Goal: Task Accomplishment & Management: Complete application form

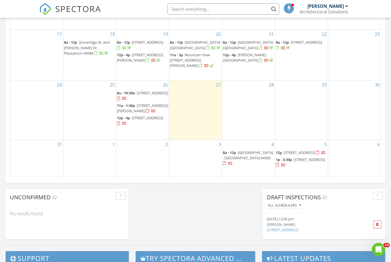
scroll to position [350, 0]
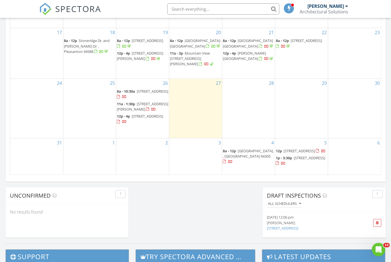
click at [296, 149] on span "1458 Kings Ln, Palo Alto 94303" at bounding box center [299, 151] width 31 height 5
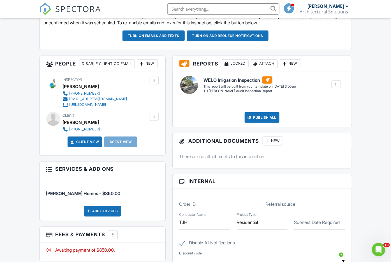
click at [154, 119] on div at bounding box center [154, 117] width 6 height 6
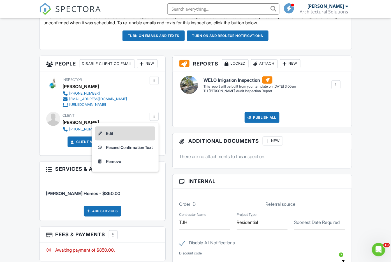
click at [116, 141] on li "Edit" at bounding box center [125, 134] width 60 height 14
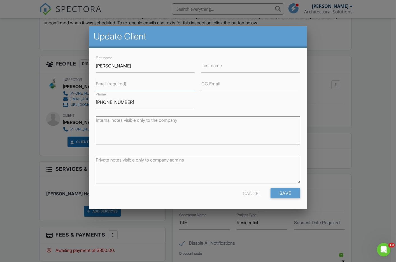
click at [165, 86] on input "Email (required)" at bounding box center [145, 84] width 99 height 14
type input "V"
click at [238, 68] on input "Last name" at bounding box center [250, 66] width 99 height 14
type input "Venezia"
type input "Svenezia@tjh.com"
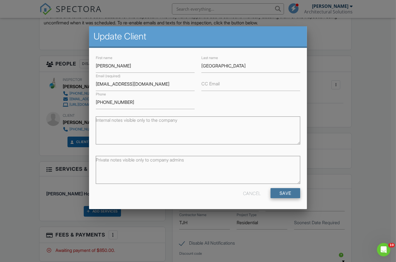
click at [279, 193] on input "Save" at bounding box center [286, 193] width 30 height 10
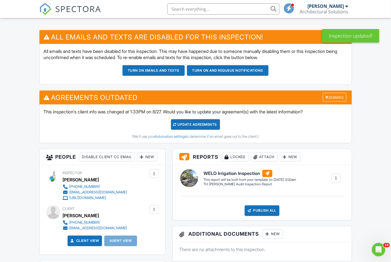
click at [200, 130] on div "Update Agreements" at bounding box center [195, 124] width 49 height 11
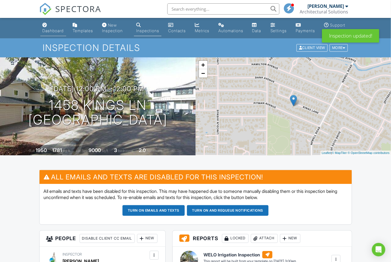
click at [45, 32] on div "Dashboard" at bounding box center [53, 30] width 21 height 5
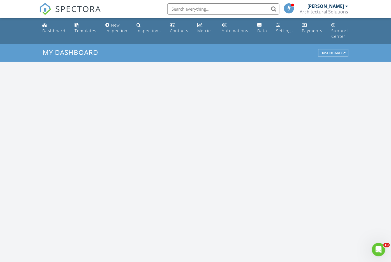
scroll to position [521, 402]
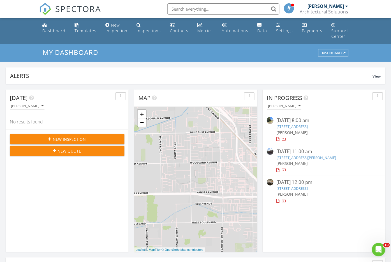
click at [75, 139] on span "New Inspection" at bounding box center [69, 139] width 33 height 6
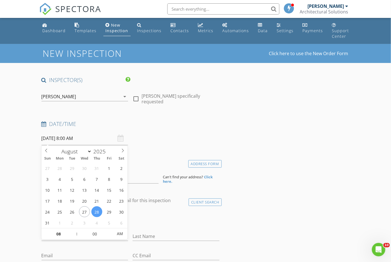
click at [75, 139] on input "[DATE] 8:00 AM" at bounding box center [84, 139] width 87 height 14
select select "8"
click at [121, 153] on span at bounding box center [123, 150] width 10 height 8
type input "09/05/2025 8:00 AM"
type input "09"
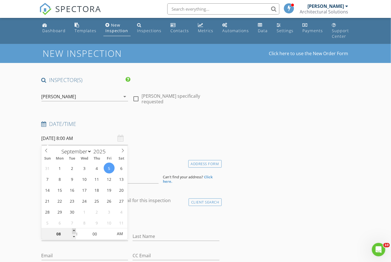
type input "09/05/2025 9:00 AM"
click at [73, 229] on span at bounding box center [74, 232] width 4 height 6
type input "10"
type input "09/05/2025 10:00 AM"
click at [73, 229] on span at bounding box center [74, 232] width 4 height 6
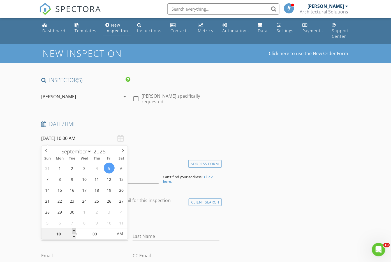
type input "11"
type input "09/05/2025 11:00 AM"
click at [73, 229] on span at bounding box center [74, 232] width 4 height 6
type input "12"
type input "09/05/2025 12:00 PM"
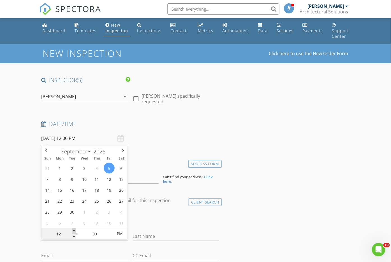
click at [73, 229] on span at bounding box center [74, 232] width 4 height 6
type input "01"
type input "09/05/2025 1:00 PM"
click at [73, 229] on span at bounding box center [74, 232] width 4 height 6
type input "02"
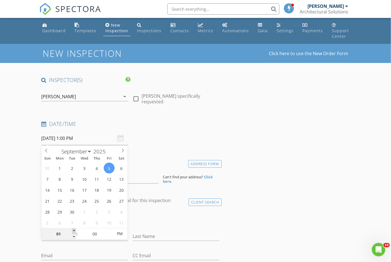
type input "09/05/2025 2:00 PM"
click at [73, 229] on span at bounding box center [74, 232] width 4 height 6
click at [154, 220] on div "check_box_outline_blank Client is a Company/Organization" at bounding box center [130, 220] width 178 height 15
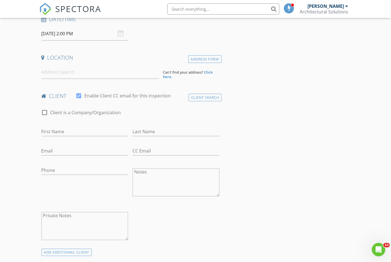
scroll to position [105, 0]
click at [206, 98] on div "Client Search" at bounding box center [205, 98] width 33 height 8
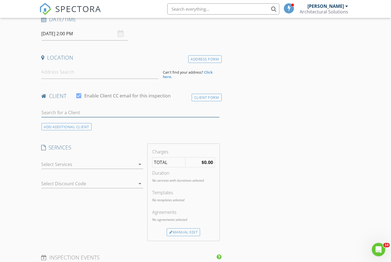
click at [174, 114] on input "text" at bounding box center [130, 112] width 178 height 9
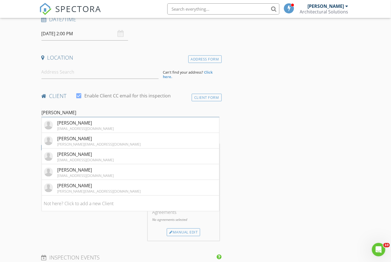
type input "Steven"
click at [210, 96] on div "Client Form" at bounding box center [207, 98] width 30 height 8
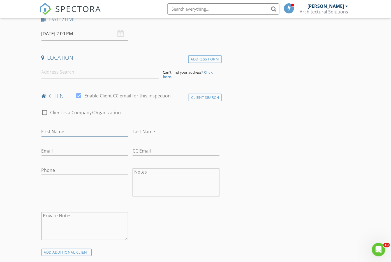
click at [95, 127] on input "First Name" at bounding box center [84, 131] width 87 height 9
type input "Steven"
type input "Venezia"
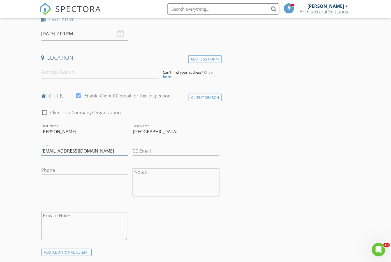
type input "Svenezia@tjh.com"
type input "650-333-0430"
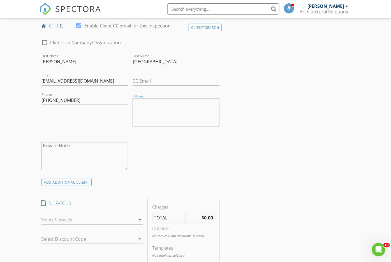
scroll to position [210, 0]
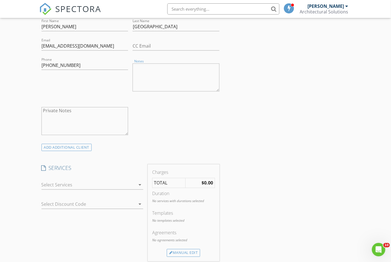
click at [86, 182] on div at bounding box center [88, 185] width 94 height 9
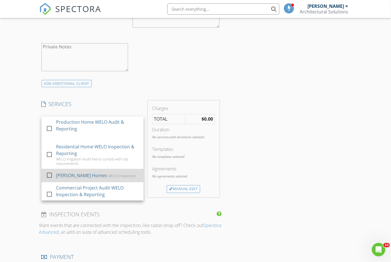
scroll to position [280, 0]
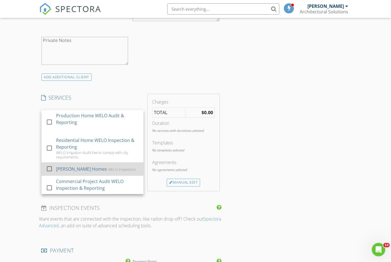
click at [83, 170] on div "Thomas James Homes" at bounding box center [81, 169] width 51 height 7
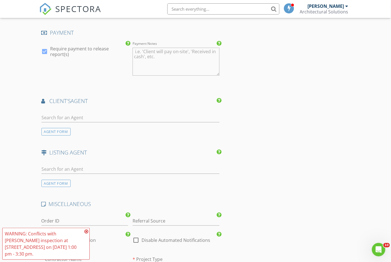
scroll to position [490, 0]
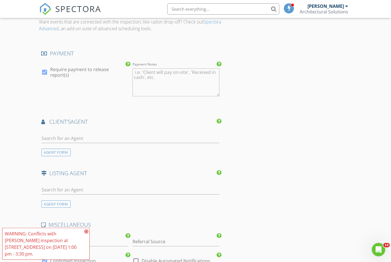
click at [42, 68] on div at bounding box center [45, 73] width 10 height 10
checkbox input "false"
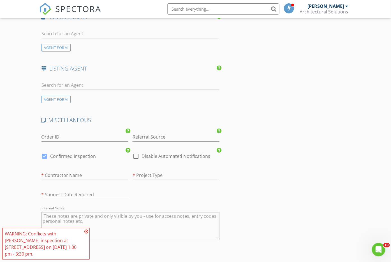
scroll to position [595, 0]
click at [136, 151] on div at bounding box center [136, 156] width 10 height 10
checkbox input "true"
click at [107, 171] on input "text" at bounding box center [84, 175] width 87 height 9
type input "TJH"
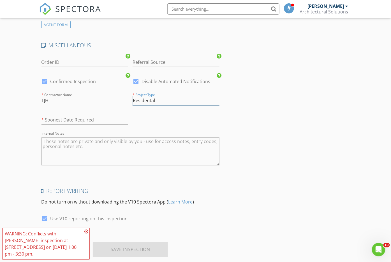
scroll to position [677, 0]
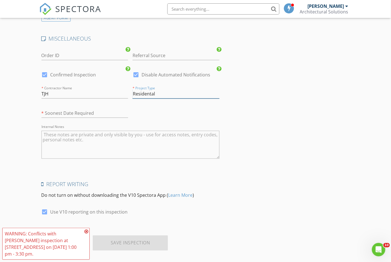
click at [169, 89] on input "Residental" at bounding box center [176, 93] width 87 height 9
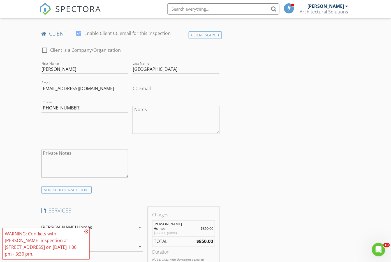
scroll to position [46, 0]
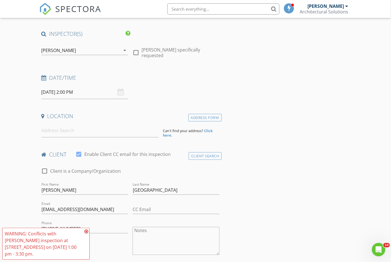
type input "Residential"
click at [138, 134] on input at bounding box center [99, 131] width 117 height 14
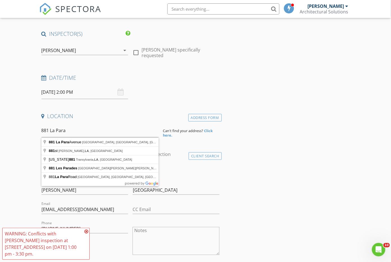
type input "881 La Para Avenue, Palo Alto, CA, USA"
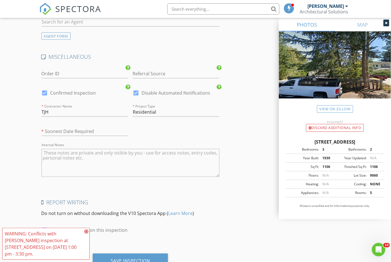
scroll to position [791, 0]
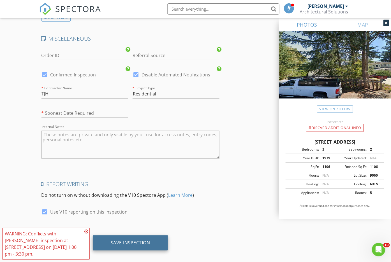
click at [127, 240] on div "Save Inspection" at bounding box center [131, 243] width 40 height 6
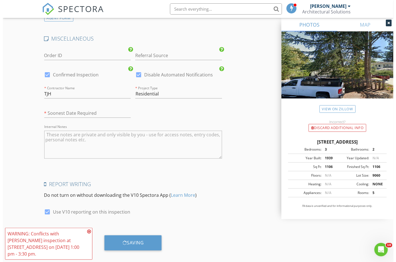
scroll to position [786, 0]
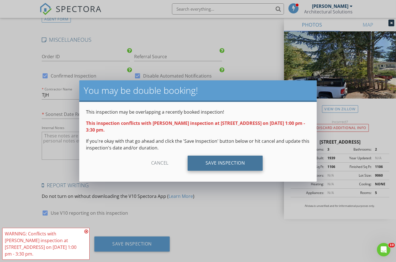
click at [224, 165] on div "Save Inspection" at bounding box center [225, 163] width 75 height 15
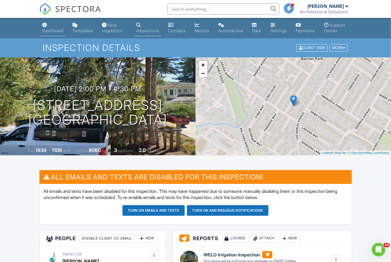
click at [49, 24] on link "Dashboard" at bounding box center [53, 28] width 26 height 16
